Goal: Find specific page/section: Find specific page/section

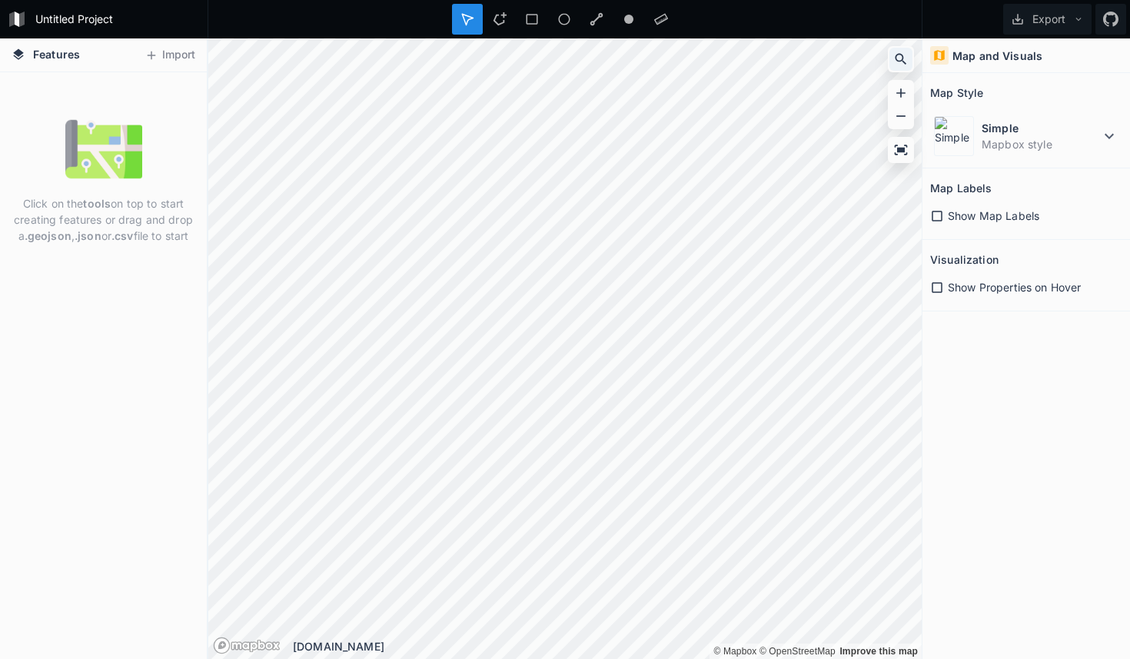
click at [902, 55] on icon at bounding box center [900, 58] width 15 height 15
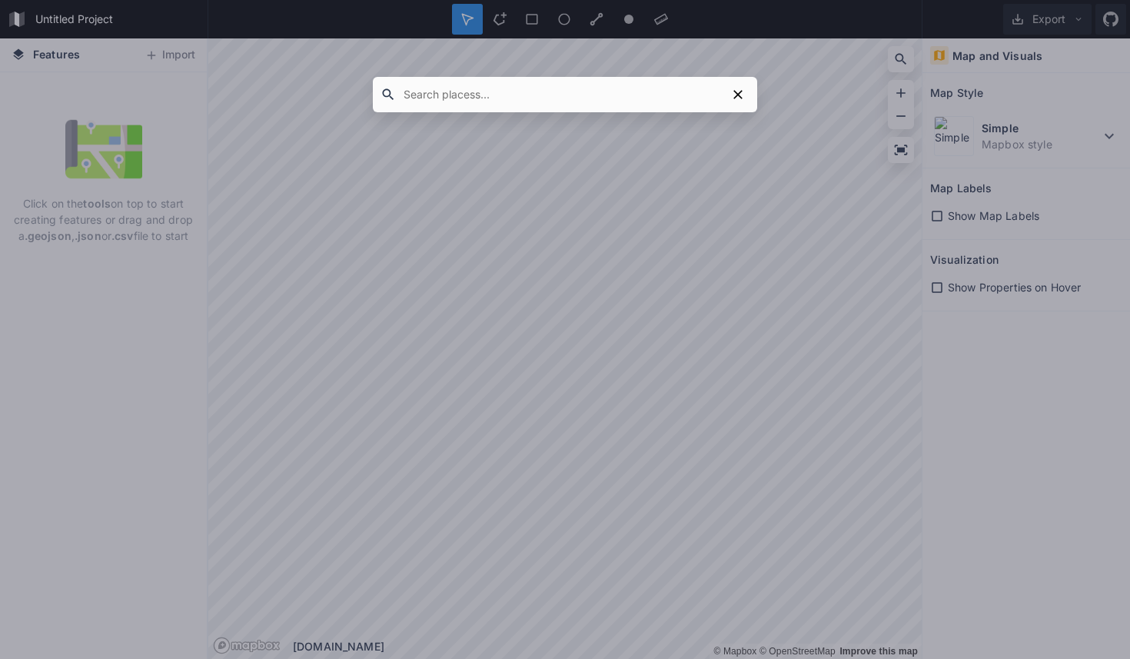
click at [648, 95] on input "text" at bounding box center [561, 95] width 330 height 28
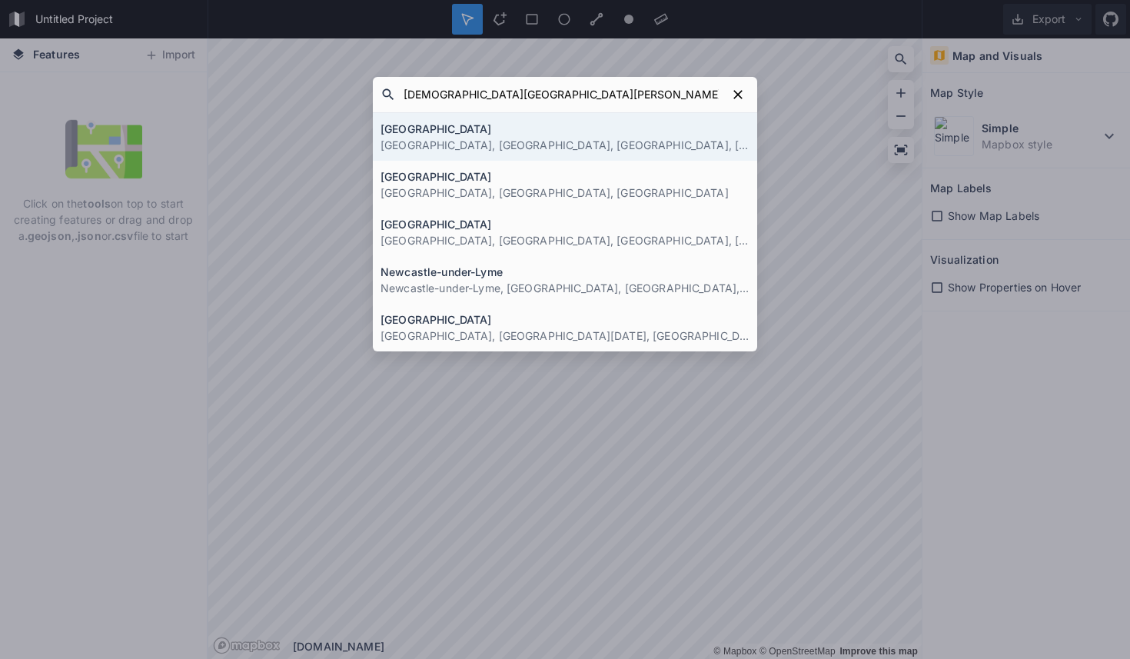
type input "[DEMOGRAPHIC_DATA][GEOGRAPHIC_DATA][PERSON_NAME]"
click at [653, 144] on p "[GEOGRAPHIC_DATA], [GEOGRAPHIC_DATA], [GEOGRAPHIC_DATA], [GEOGRAPHIC_DATA]" at bounding box center [564, 145] width 369 height 16
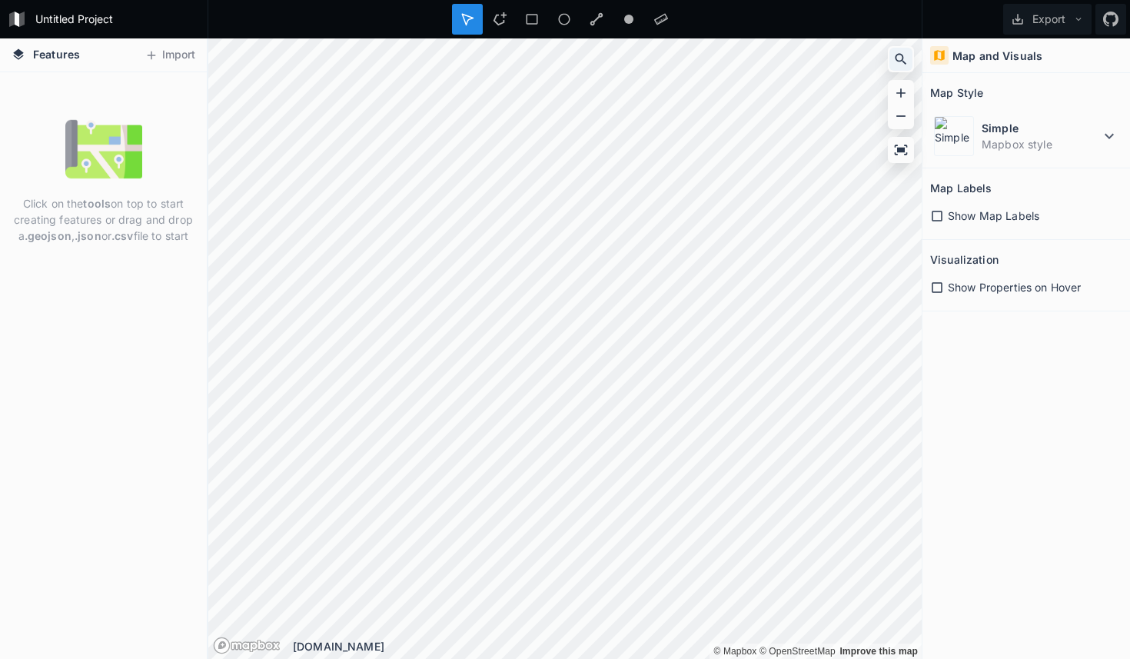
click at [899, 62] on icon at bounding box center [900, 58] width 15 height 15
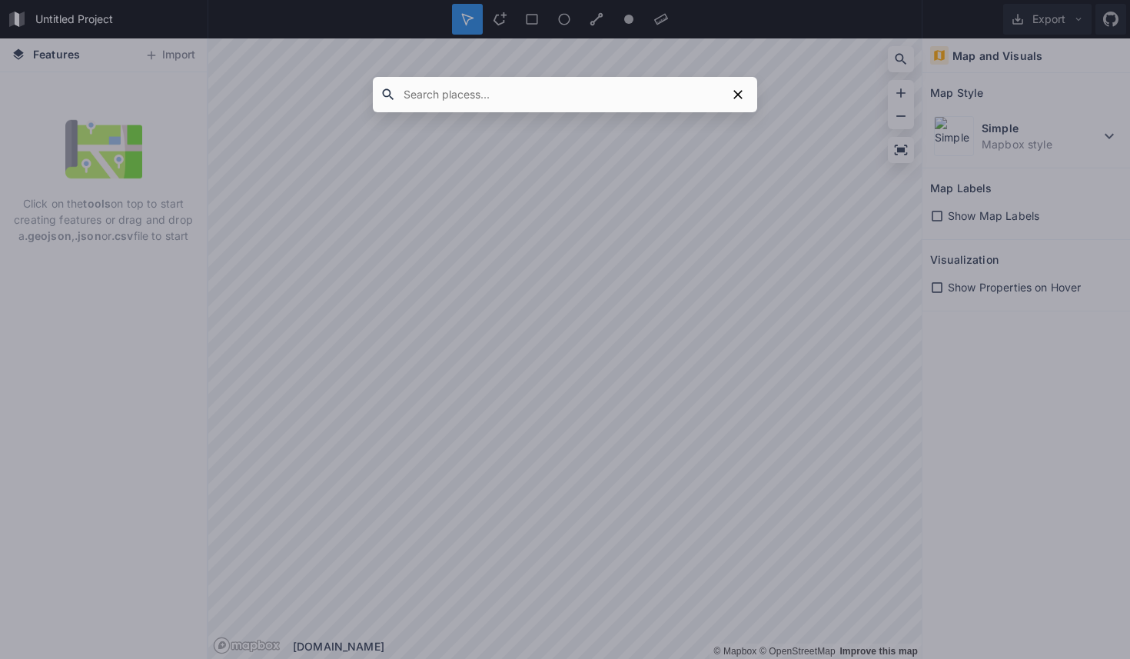
click at [589, 75] on div at bounding box center [565, 329] width 1130 height 659
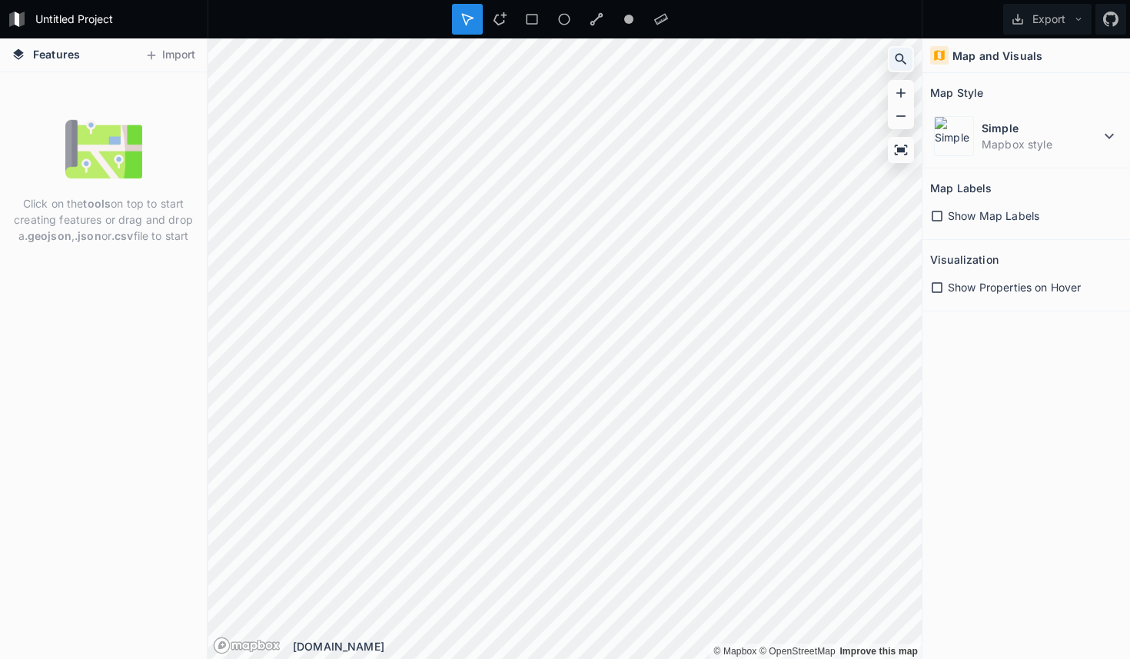
click at [896, 52] on icon at bounding box center [900, 58] width 15 height 15
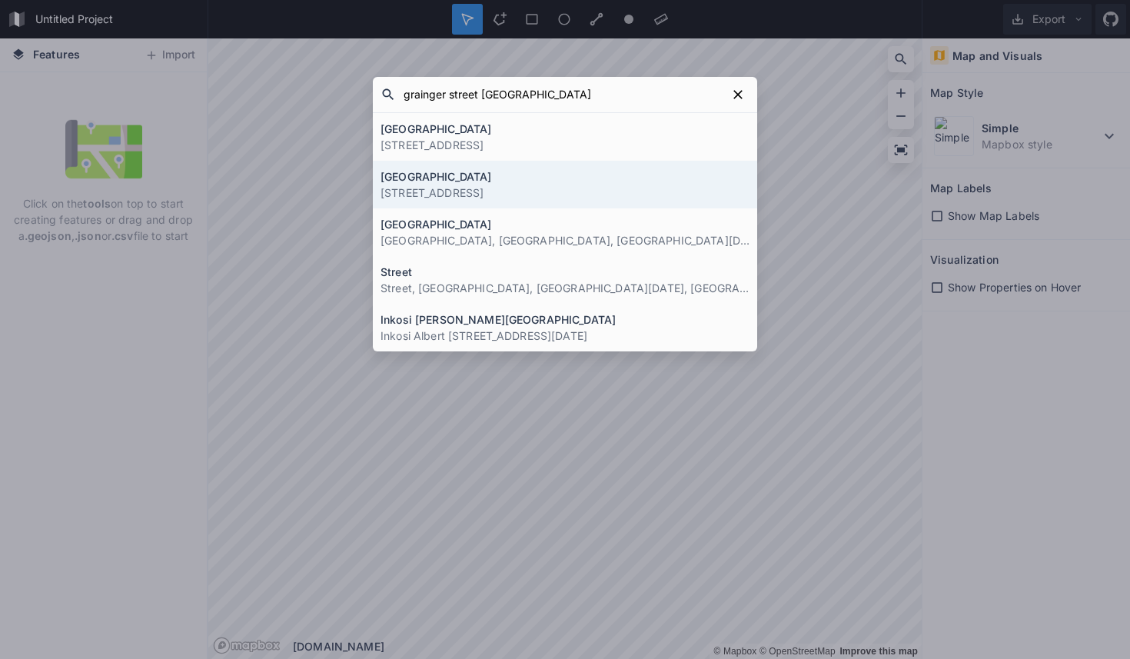
type input "grainger street [GEOGRAPHIC_DATA]"
click at [619, 190] on p "[STREET_ADDRESS]" at bounding box center [564, 192] width 369 height 16
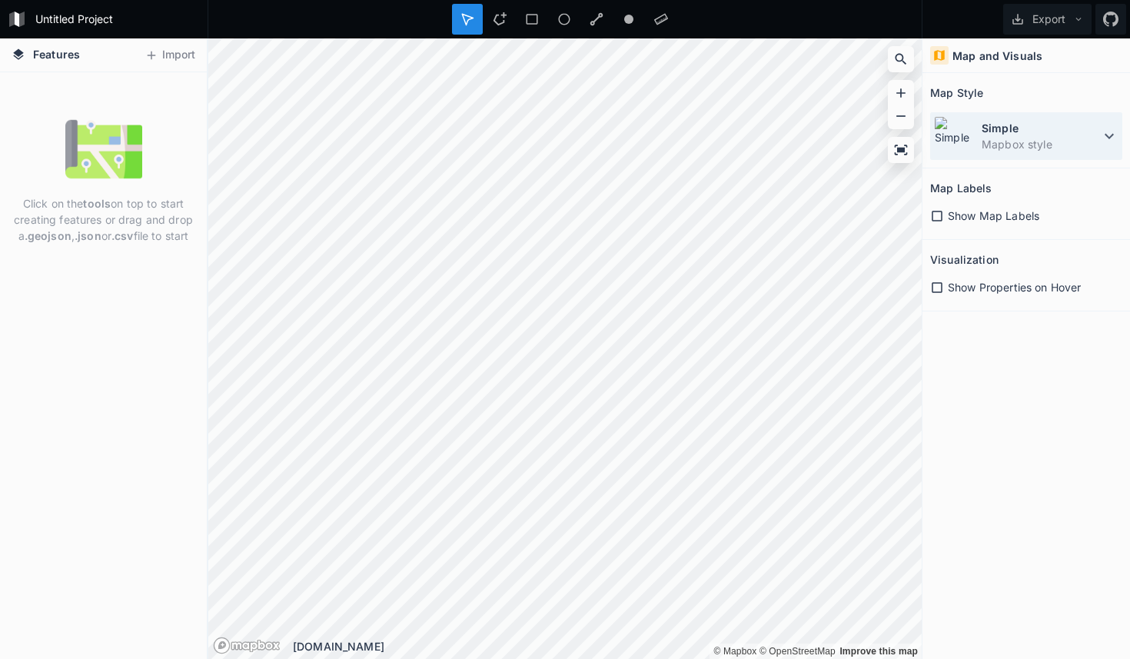
click at [1098, 149] on dd "Mapbox style" at bounding box center [1040, 144] width 118 height 16
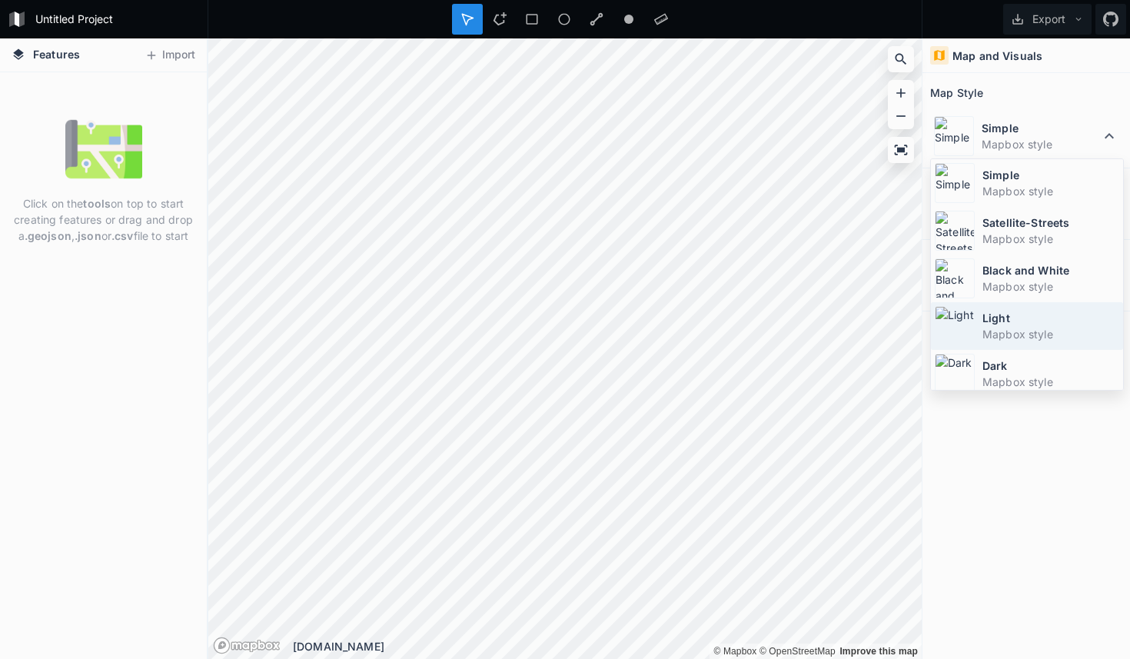
click at [1035, 339] on dd "Mapbox style" at bounding box center [1050, 334] width 137 height 16
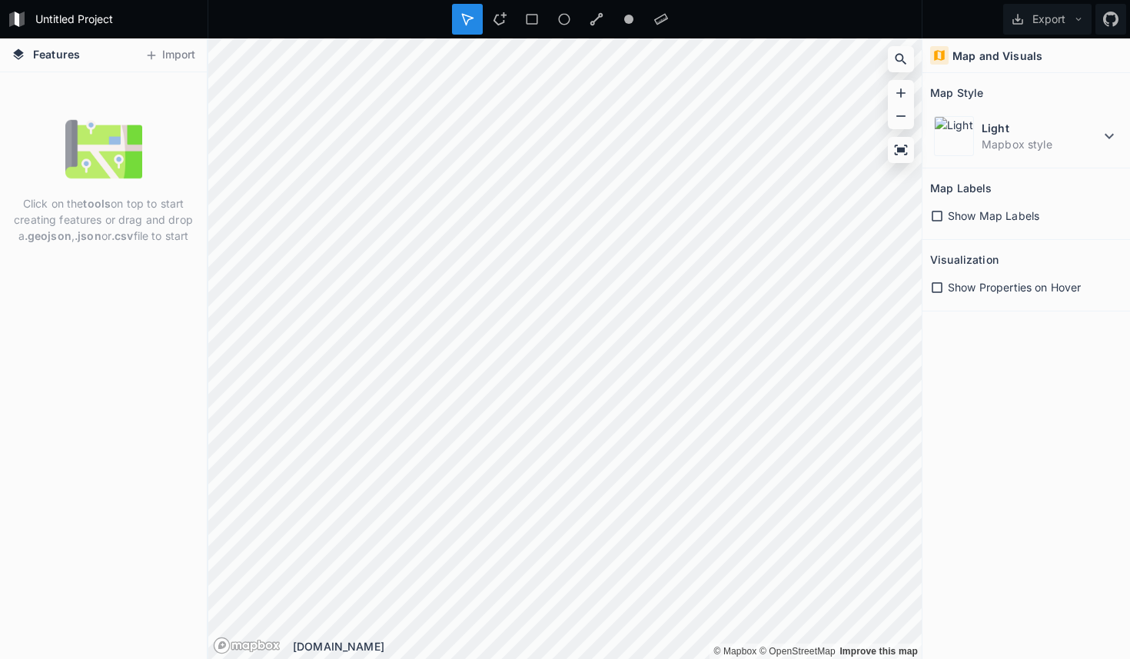
click at [932, 218] on icon at bounding box center [937, 216] width 14 height 14
click at [938, 217] on icon at bounding box center [936, 216] width 11 height 11
click at [938, 294] on div "Show Properties on Hover" at bounding box center [1026, 287] width 192 height 16
click at [938, 290] on icon at bounding box center [936, 287] width 11 height 11
click at [900, 161] on div at bounding box center [900, 149] width 23 height 23
